Goal: Task Accomplishment & Management: Use online tool/utility

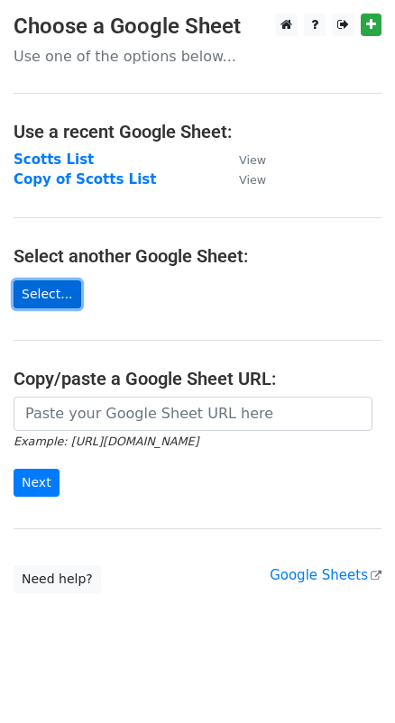
click at [50, 292] on link "Select..." at bounding box center [48, 294] width 68 height 28
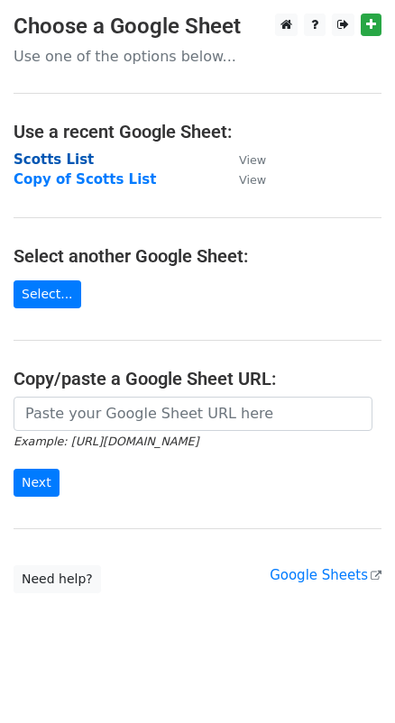
click at [46, 151] on strong "Scotts List" at bounding box center [54, 159] width 80 height 16
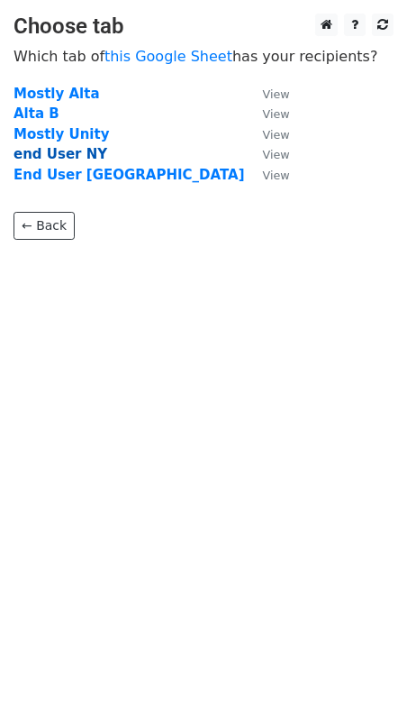
click at [46, 156] on strong "end User NY" at bounding box center [61, 154] width 94 height 16
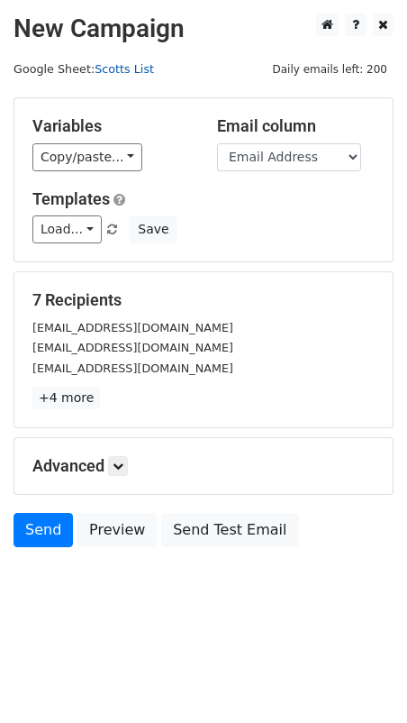
click at [120, 74] on link "Scotts List" at bounding box center [124, 69] width 59 height 14
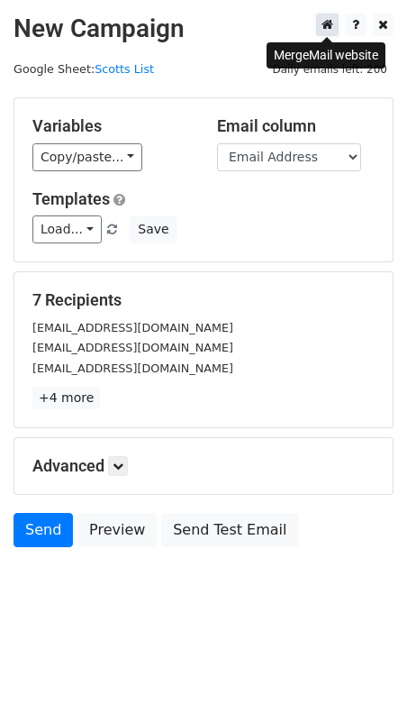
click at [327, 26] on icon at bounding box center [328, 24] width 12 height 13
click at [332, 92] on main "New Campaign Daily emails left: 200 Google Sheet: Scotts List Variables Copy/pa…" at bounding box center [203, 285] width 407 height 542
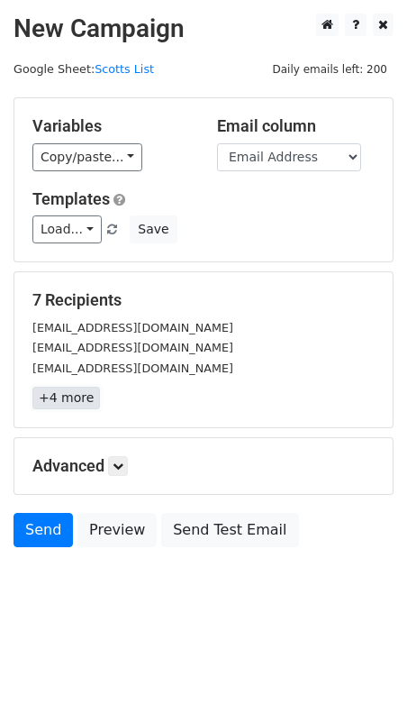
click at [64, 402] on link "+4 more" at bounding box center [66, 398] width 68 height 23
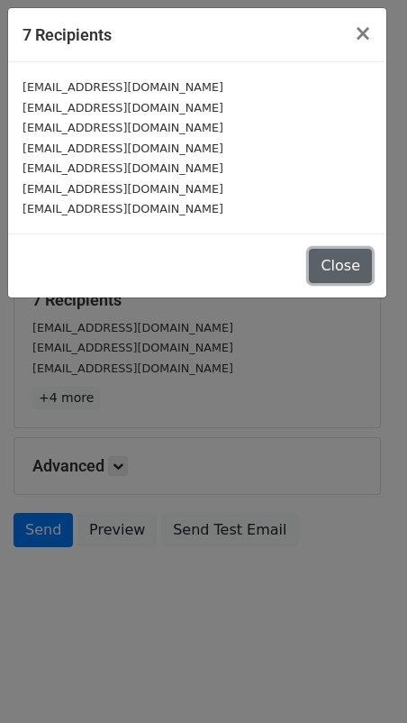
click at [350, 267] on button "Close" at bounding box center [340, 266] width 63 height 34
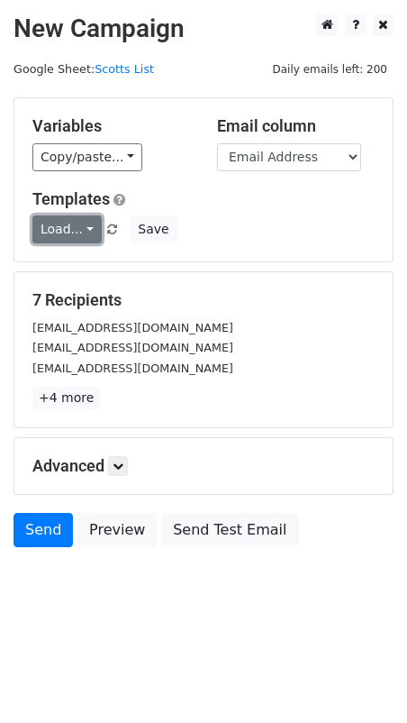
click at [89, 237] on link "Load..." at bounding box center [66, 229] width 69 height 28
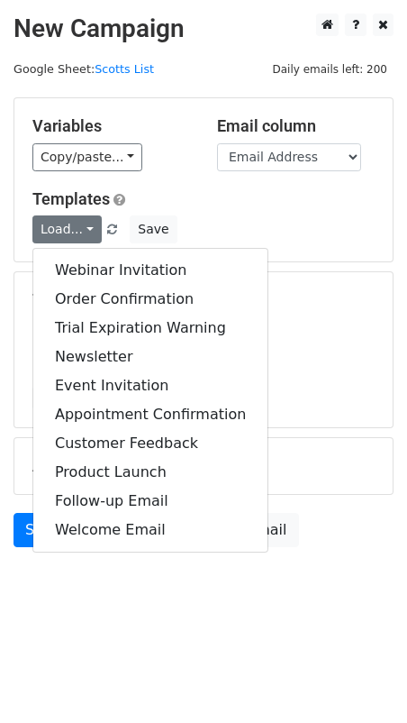
click at [329, 232] on div "Load... Webinar Invitation Order Confirmation Trial Expiration Warning Newslett…" at bounding box center [203, 229] width 369 height 28
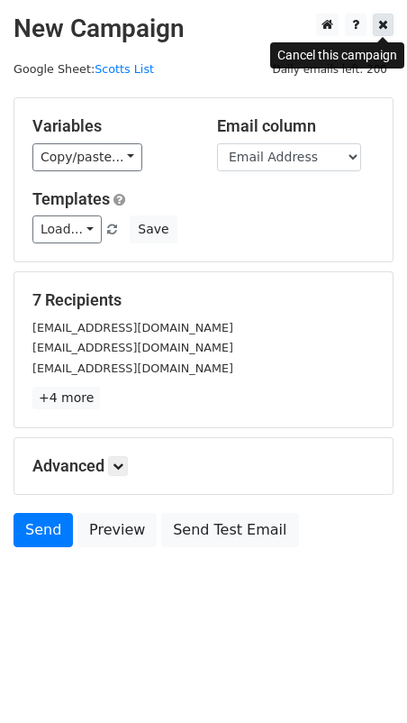
click at [387, 26] on icon at bounding box center [383, 24] width 10 height 13
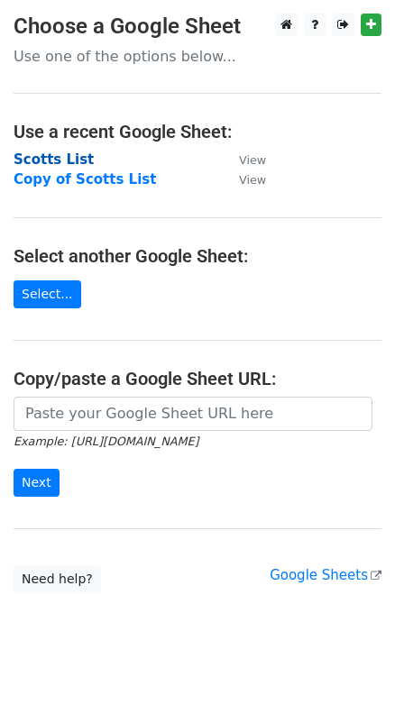
click at [57, 154] on strong "Scotts List" at bounding box center [54, 159] width 80 height 16
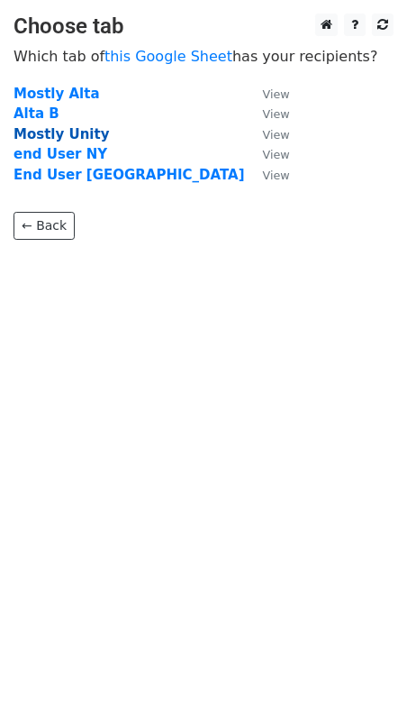
click at [53, 132] on strong "Mostly Unity" at bounding box center [62, 134] width 96 height 16
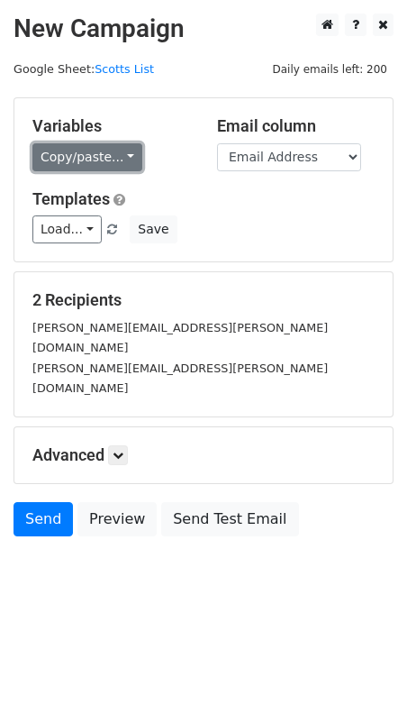
click at [106, 154] on link "Copy/paste..." at bounding box center [87, 157] width 110 height 28
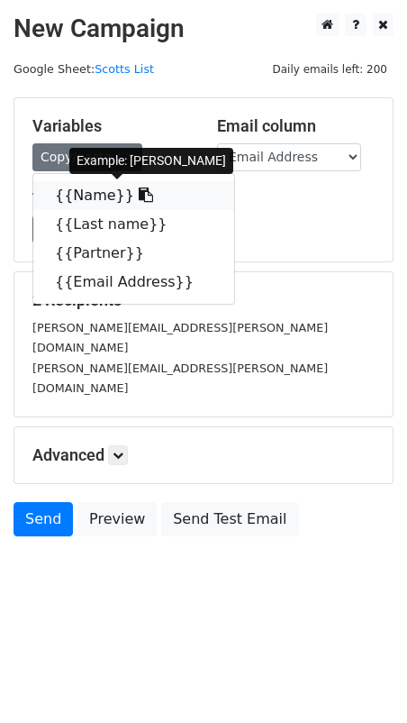
click at [87, 193] on link "{{Name}}" at bounding box center [133, 195] width 201 height 29
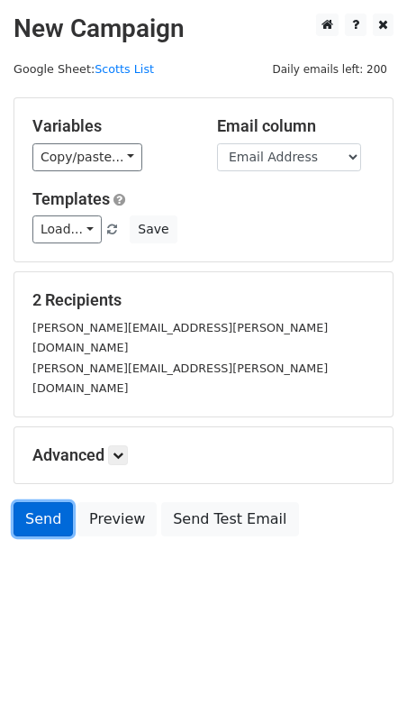
click at [43, 502] on link "Send" at bounding box center [43, 519] width 59 height 34
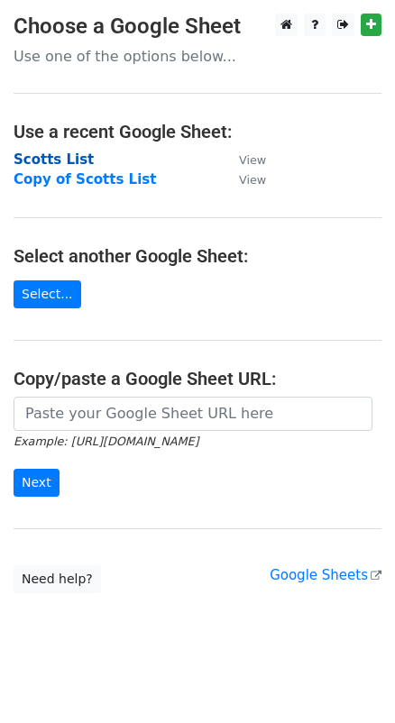
click at [51, 159] on strong "Scotts List" at bounding box center [54, 159] width 80 height 16
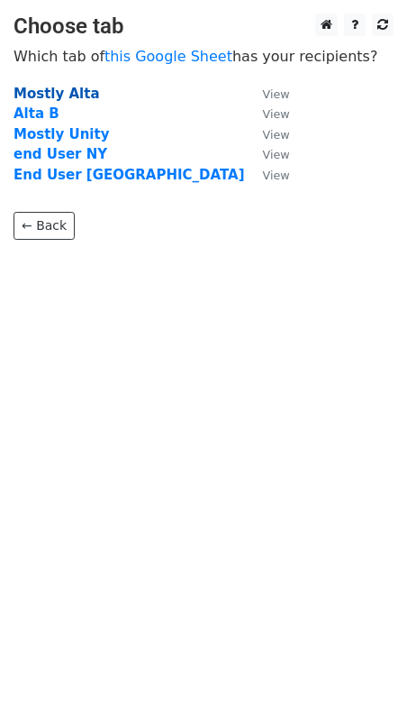
click at [44, 88] on strong "Mostly Alta" at bounding box center [57, 94] width 86 height 16
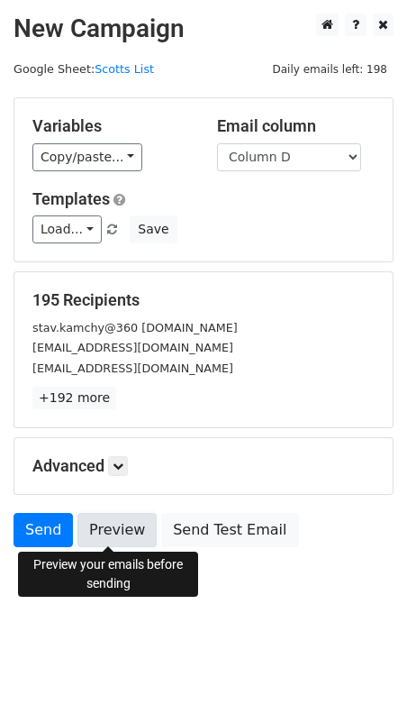
click at [97, 529] on link "Preview" at bounding box center [116, 530] width 79 height 34
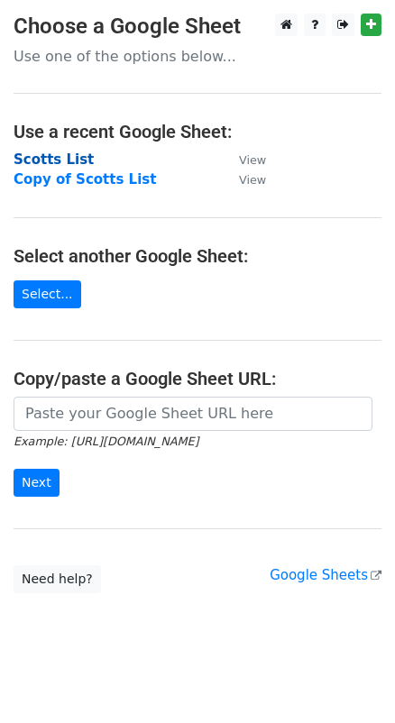
click at [55, 156] on strong "Scotts List" at bounding box center [54, 159] width 80 height 16
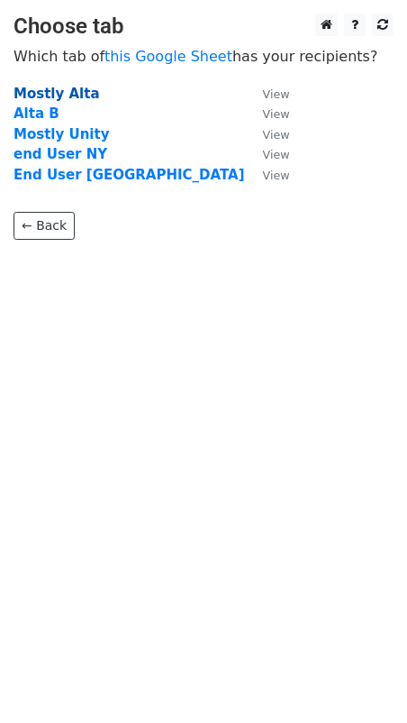
click at [77, 92] on strong "Mostly Alta" at bounding box center [57, 94] width 86 height 16
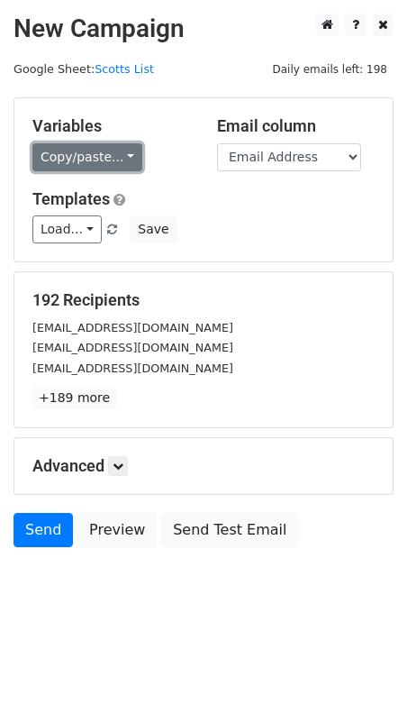
click at [113, 167] on link "Copy/paste..." at bounding box center [87, 157] width 110 height 28
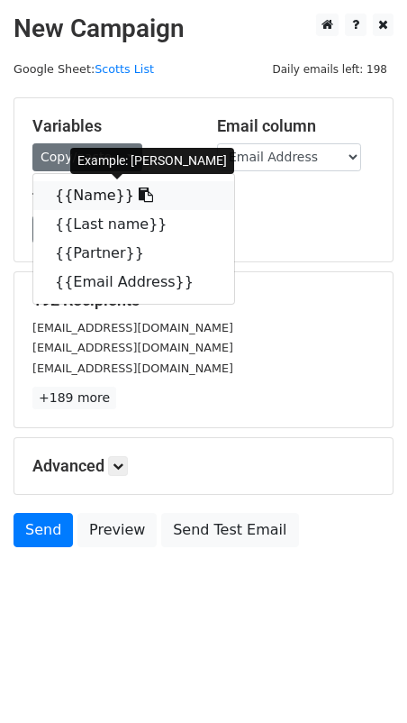
click at [89, 195] on link "{{Name}}" at bounding box center [133, 195] width 201 height 29
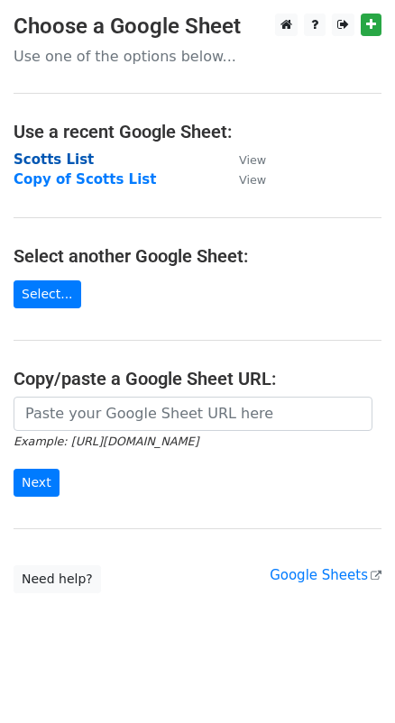
click at [60, 156] on strong "Scotts List" at bounding box center [54, 159] width 80 height 16
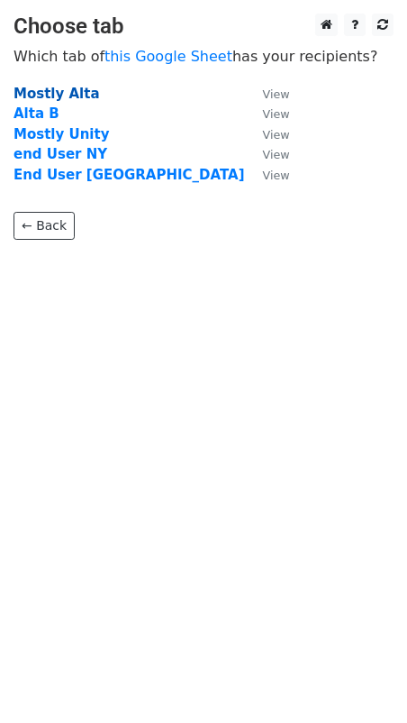
click at [50, 87] on strong "Mostly Alta" at bounding box center [57, 94] width 86 height 16
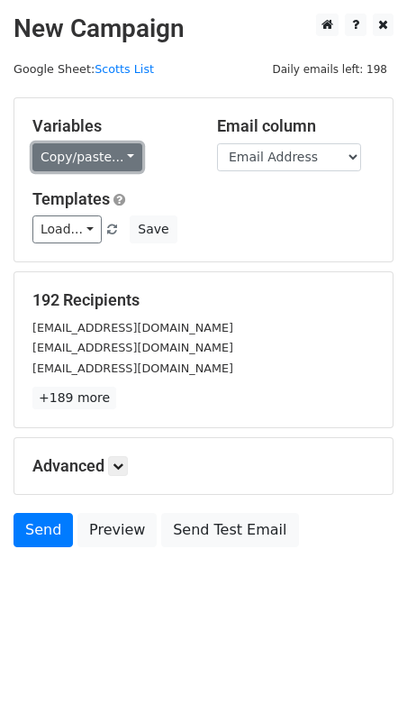
click at [109, 168] on link "Copy/paste..." at bounding box center [87, 157] width 110 height 28
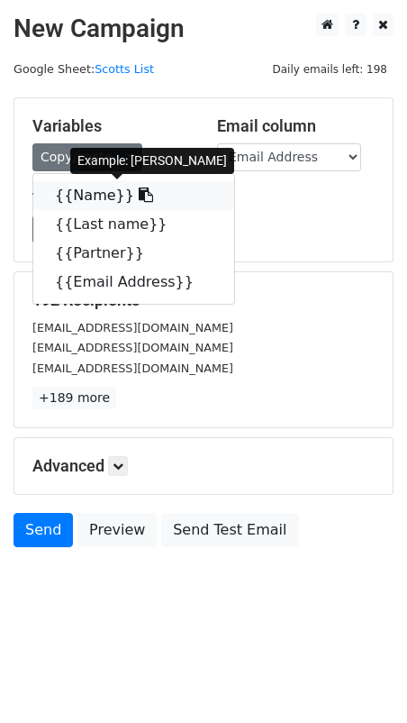
click at [79, 195] on link "{{Name}}" at bounding box center [133, 195] width 201 height 29
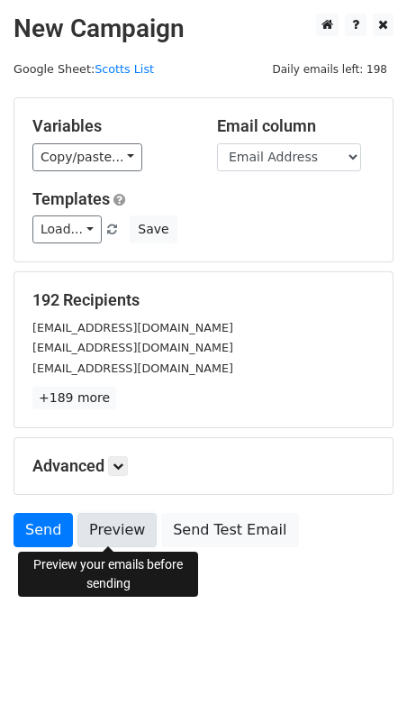
click at [105, 526] on link "Preview" at bounding box center [116, 530] width 79 height 34
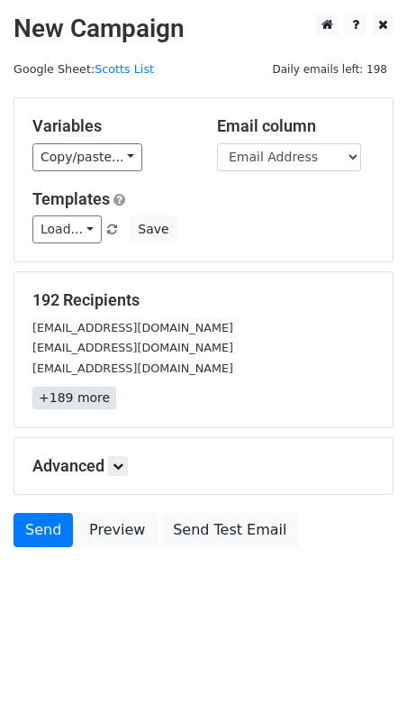
click at [90, 402] on link "+189 more" at bounding box center [74, 398] width 84 height 23
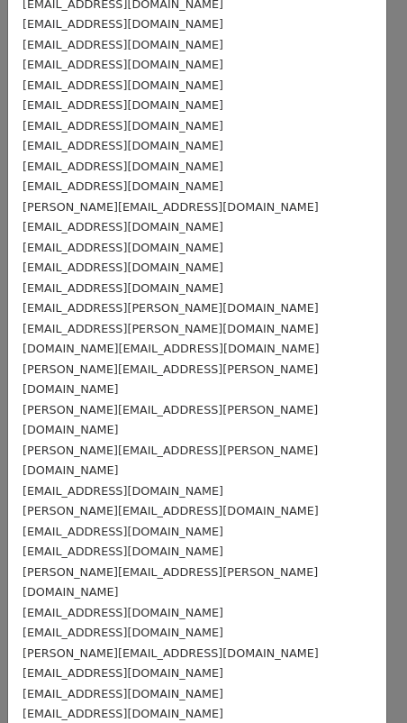
scroll to position [245, 0]
